Goal: Information Seeking & Learning: Learn about a topic

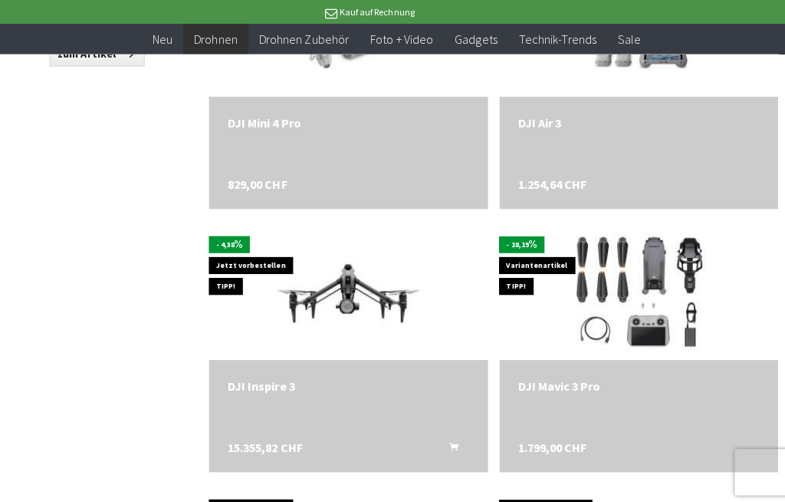
scroll to position [1723, 0]
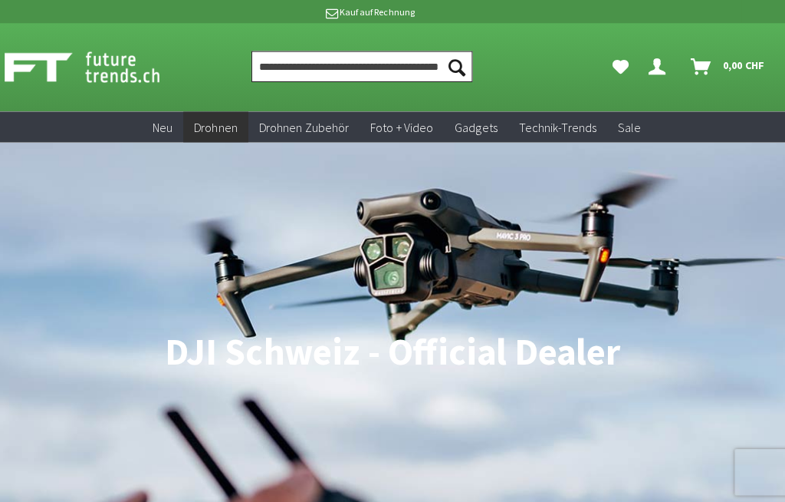
click at [389, 64] on input "Produkt, Marke, Kategorie, EAN, Artikelnummer…" at bounding box center [362, 66] width 220 height 31
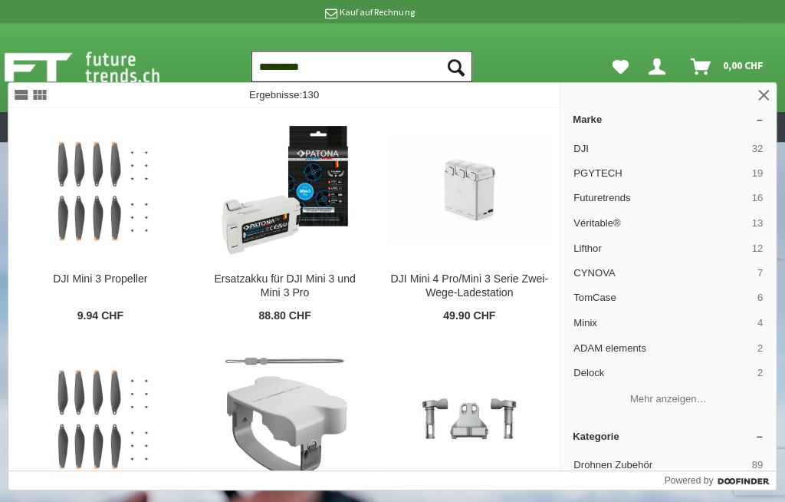
type input "**********"
click at [453, 66] on button "Suchen" at bounding box center [455, 66] width 32 height 31
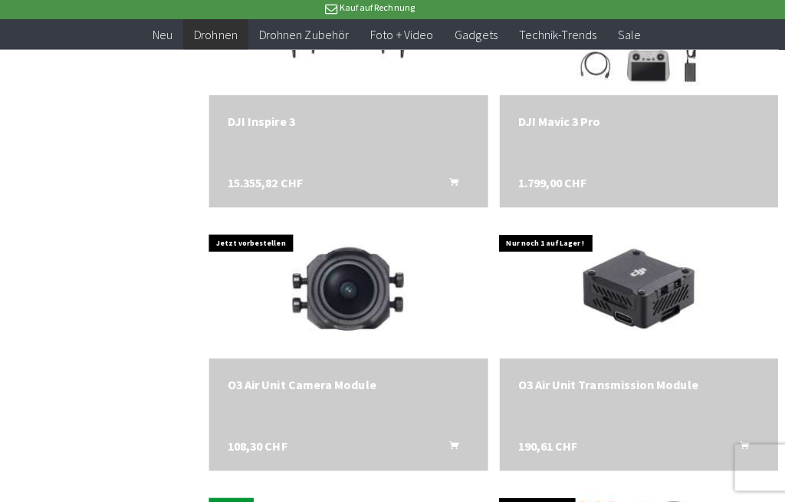
scroll to position [1982, 0]
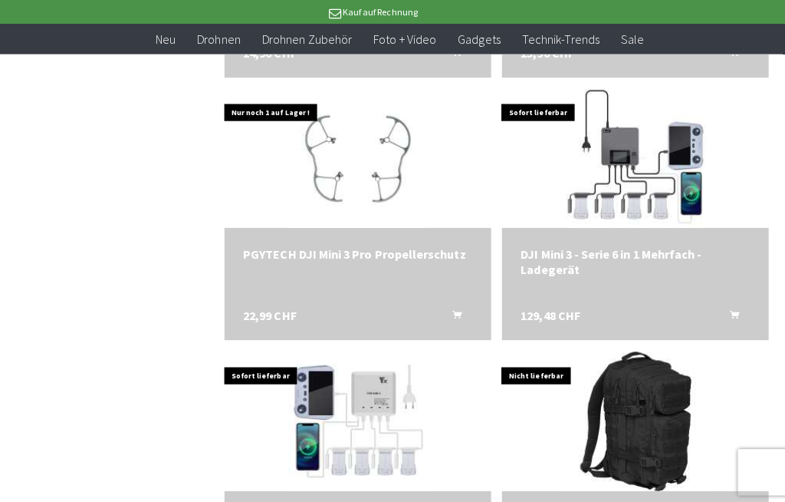
scroll to position [1031, 0]
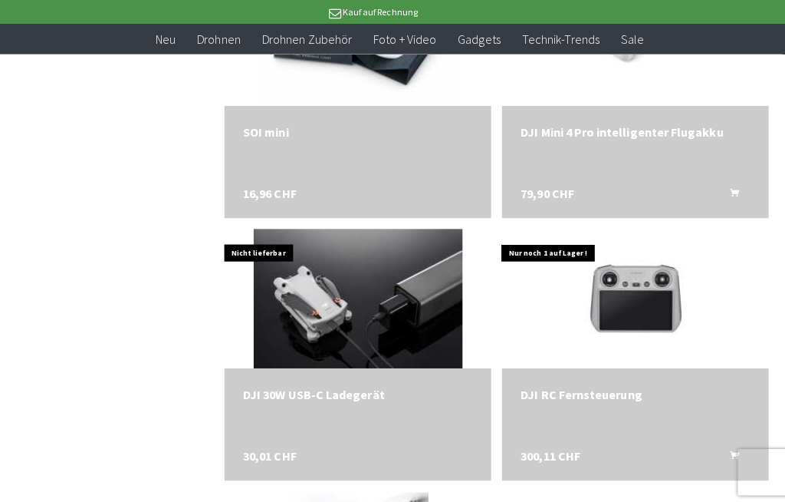
scroll to position [2122, 0]
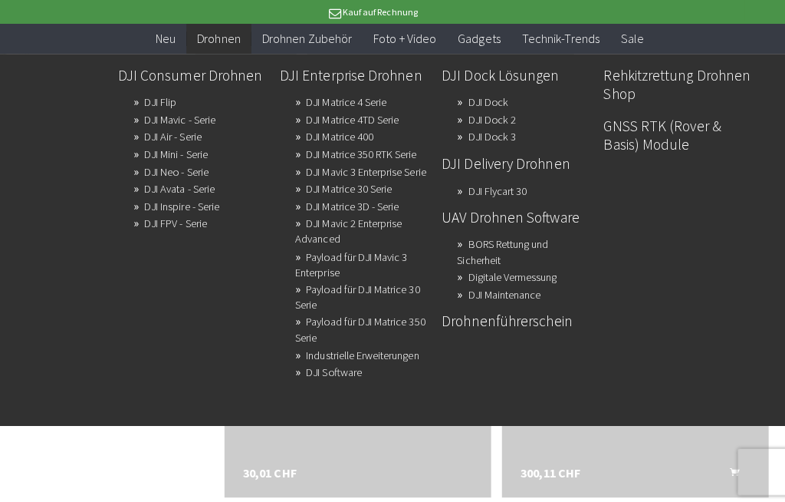
click at [130, 147] on li "DJI Consumer Drohnen DJI Flip DJI Mavic - Serie DJI Air - Serie DJI Mini - Seri…" at bounding box center [191, 147] width 148 height 173
click at [149, 148] on link "DJI Mini - Serie" at bounding box center [174, 153] width 63 height 21
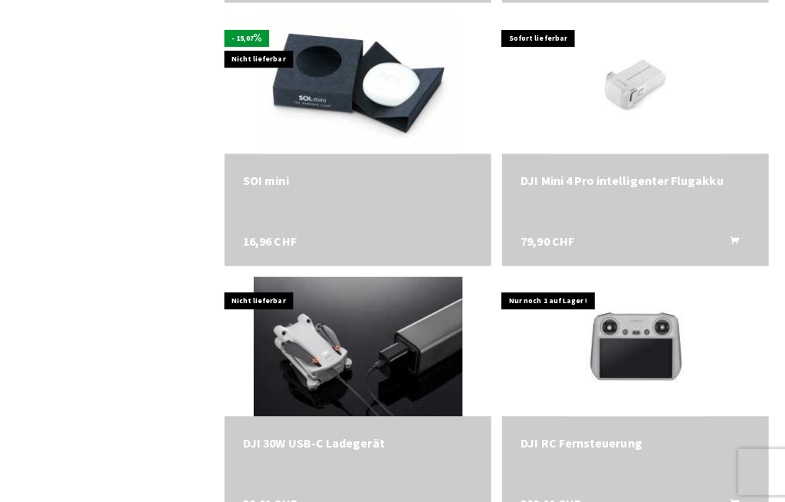
scroll to position [2101, 0]
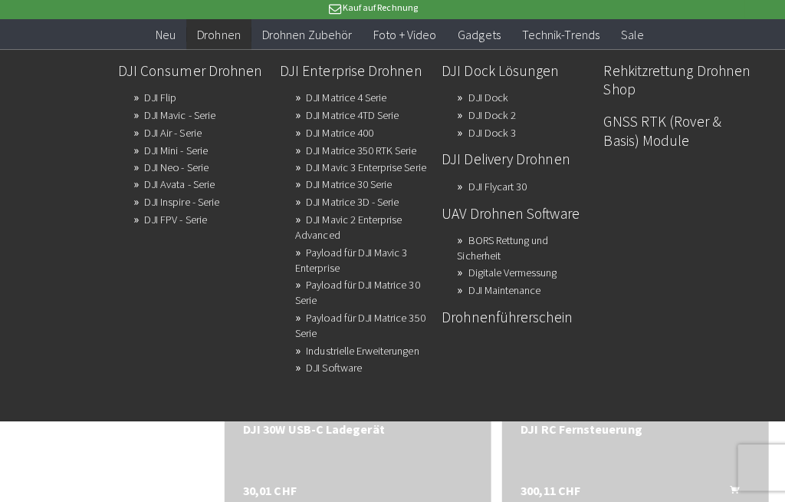
scroll to position [1375, 0]
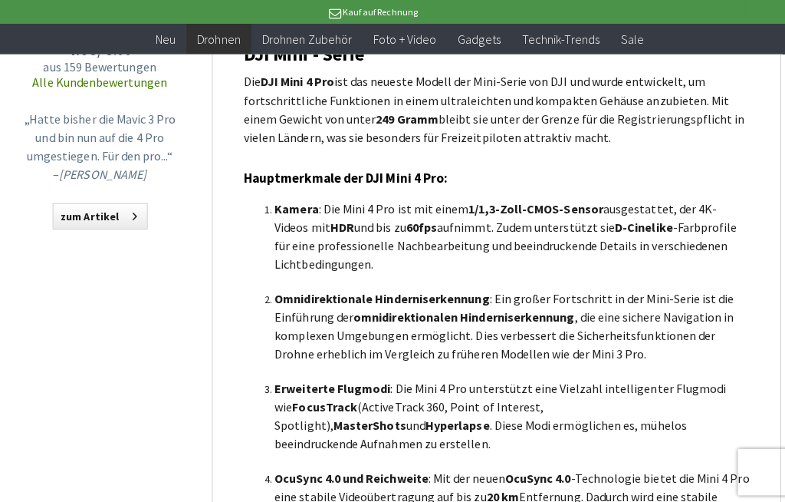
scroll to position [1123, 0]
